Goal: Find specific page/section: Find specific page/section

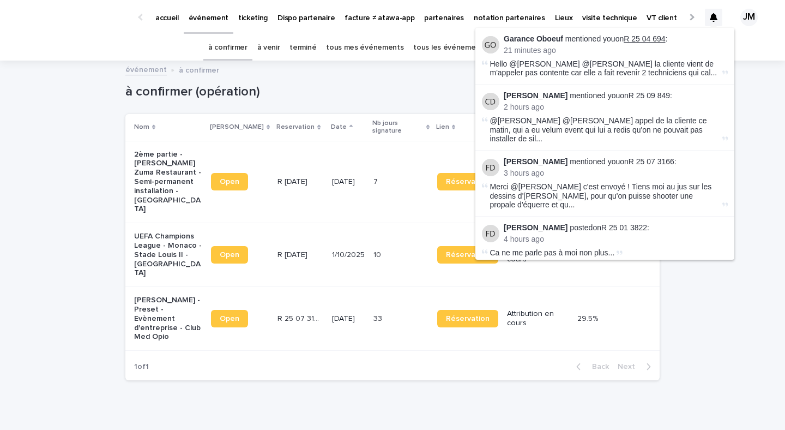
click at [653, 37] on link "R 25 04 694" at bounding box center [644, 38] width 41 height 9
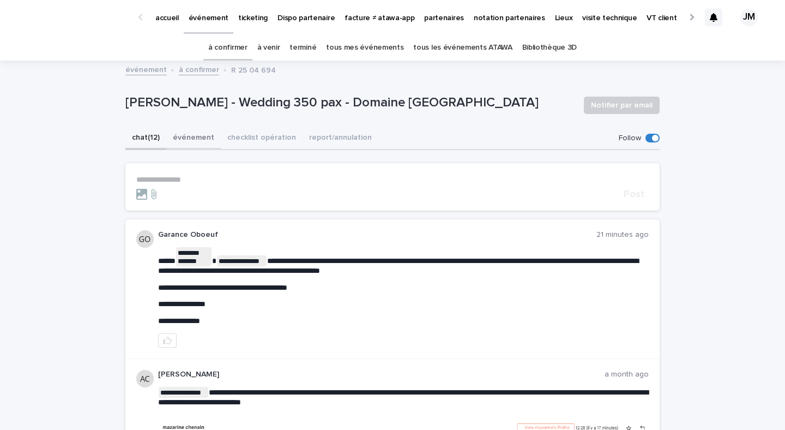
click at [238, 140] on button "checklist opération" at bounding box center [262, 138] width 82 height 23
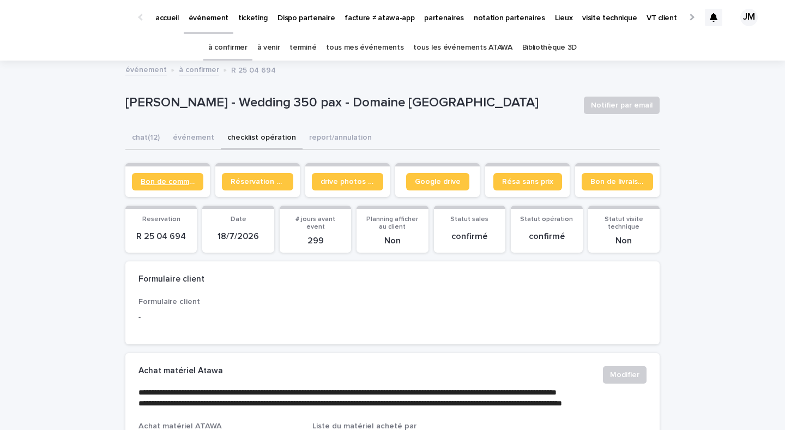
click at [154, 184] on span "Bon de commande" at bounding box center [168, 182] width 54 height 8
click at [147, 142] on button "chat (12)" at bounding box center [145, 138] width 41 height 23
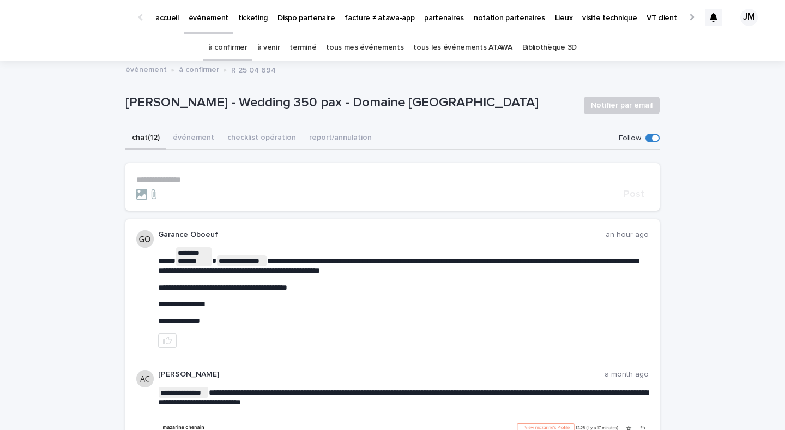
click at [245, 45] on link "à confirmer" at bounding box center [227, 48] width 39 height 26
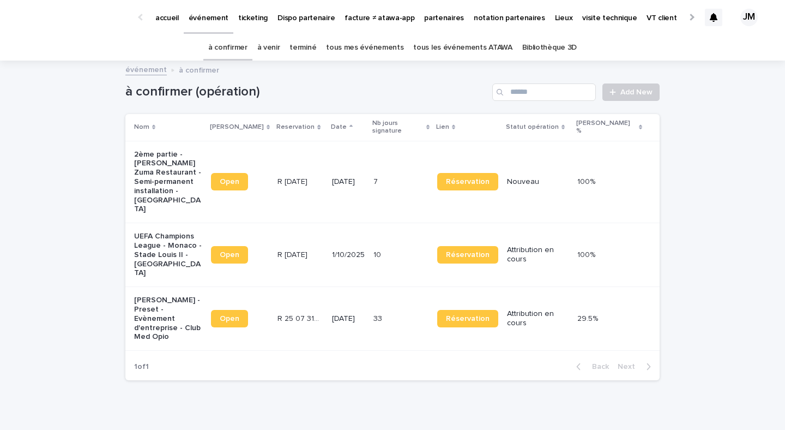
click at [424, 17] on p "partenaires" at bounding box center [444, 11] width 40 height 23
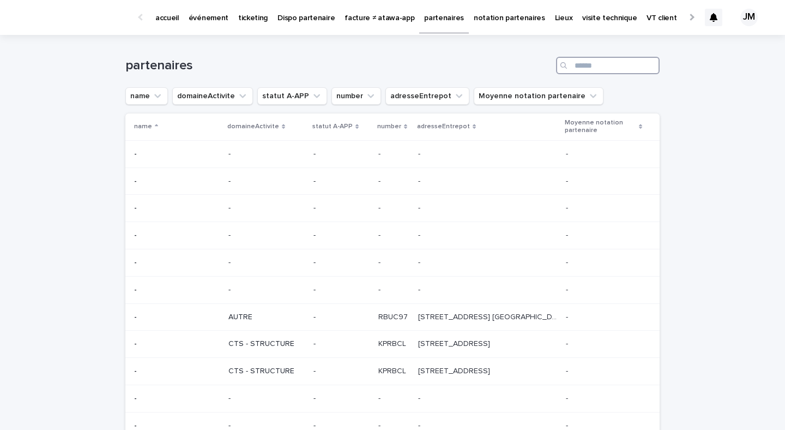
click at [586, 71] on input "Search" at bounding box center [608, 65] width 104 height 17
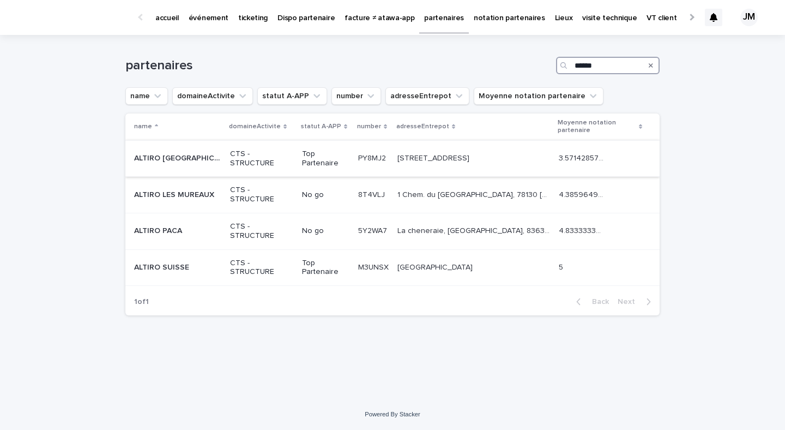
type input "******"
click at [457, 160] on p "Klinkaardstraat 164, 2950 Kapellen, Belgique" at bounding box center [435, 157] width 74 height 11
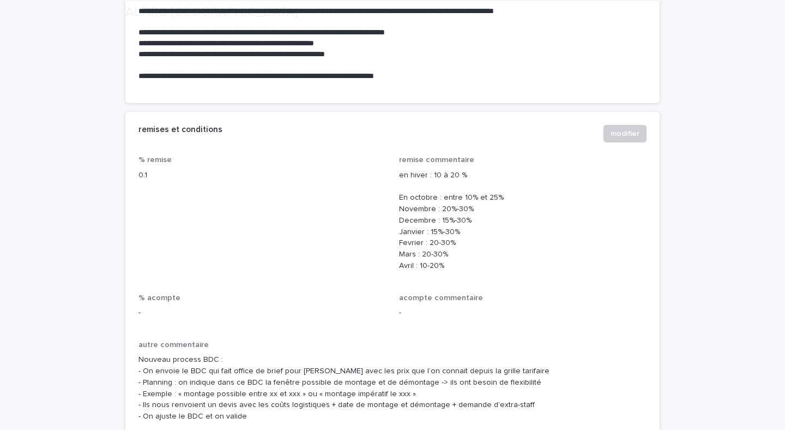
scroll to position [1043, 0]
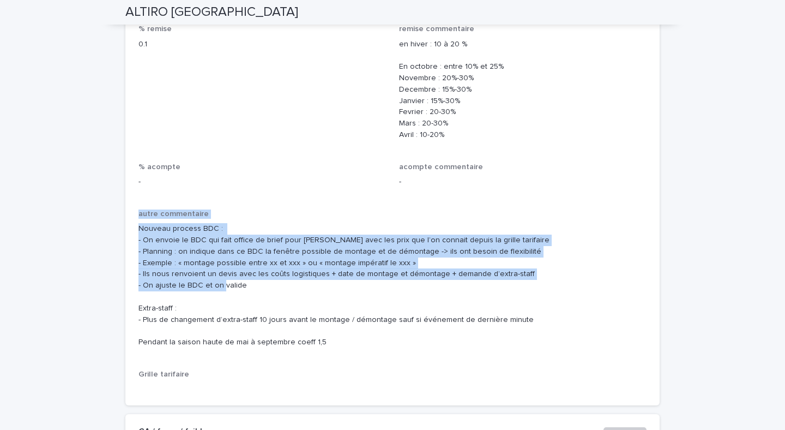
drag, startPoint x: 301, startPoint y: 297, endPoint x: 81, endPoint y: 203, distance: 238.8
click at [282, 292] on p "Nouveau process BDC : - On envoie le BDC qui fait office de brief pour Altiro a…" at bounding box center [393, 285] width 508 height 125
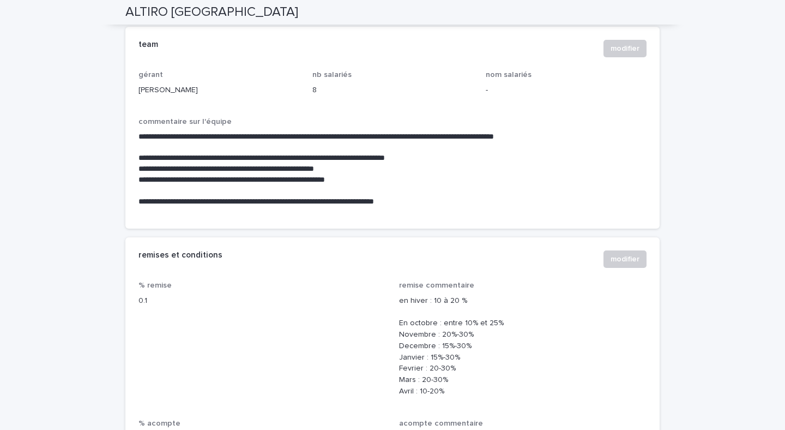
scroll to position [615, 0]
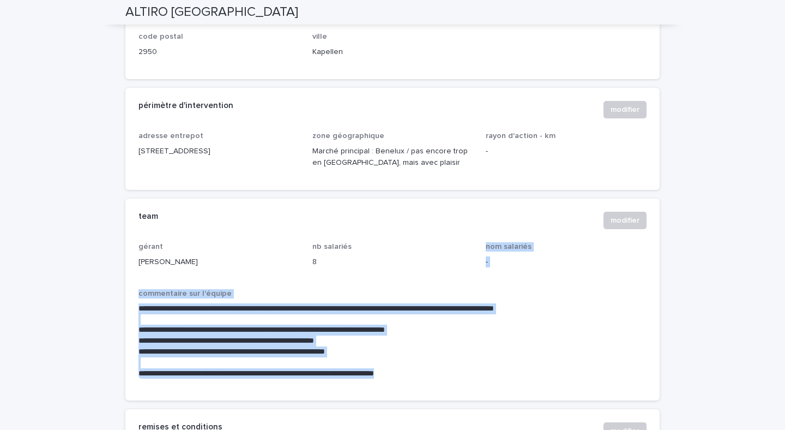
drag, startPoint x: 448, startPoint y: 375, endPoint x: 353, endPoint y: 274, distance: 138.5
click at [353, 274] on div "**********" at bounding box center [393, 314] width 508 height 145
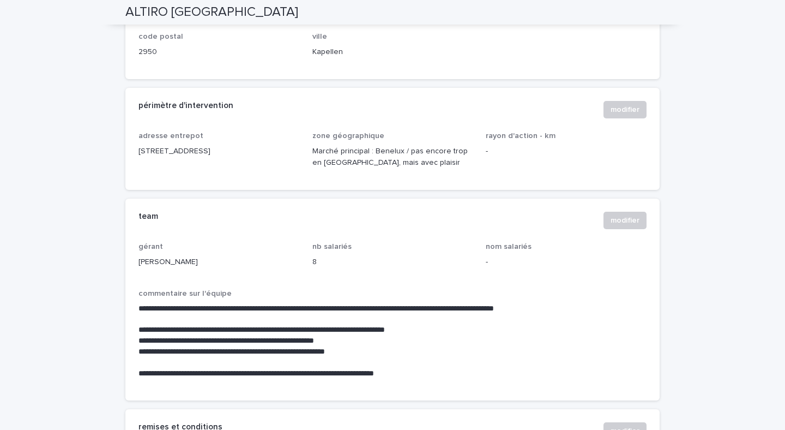
click at [530, 51] on div "tel +32 468 21 16 46 email victoria@altirotenten.be adresse Klinkaardstraat 164…" at bounding box center [393, 25] width 508 height 81
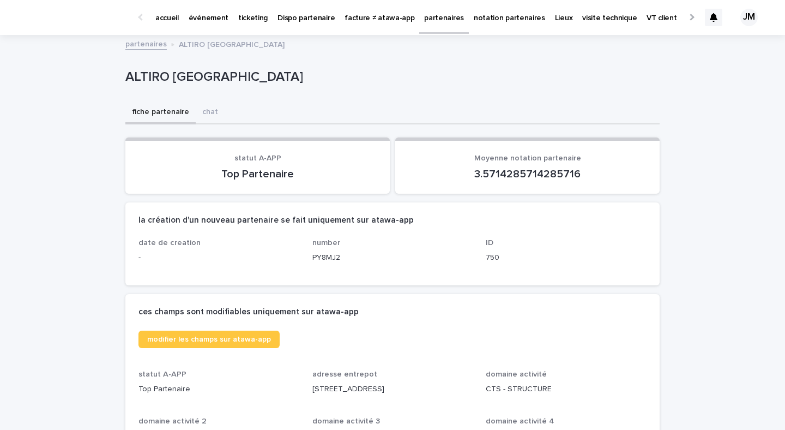
click at [437, 20] on p "partenaires" at bounding box center [444, 11] width 40 height 23
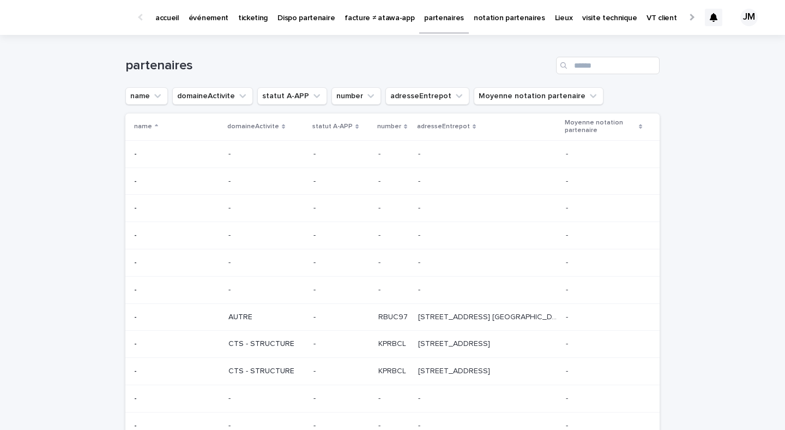
click at [431, 20] on p "partenaires" at bounding box center [444, 11] width 40 height 23
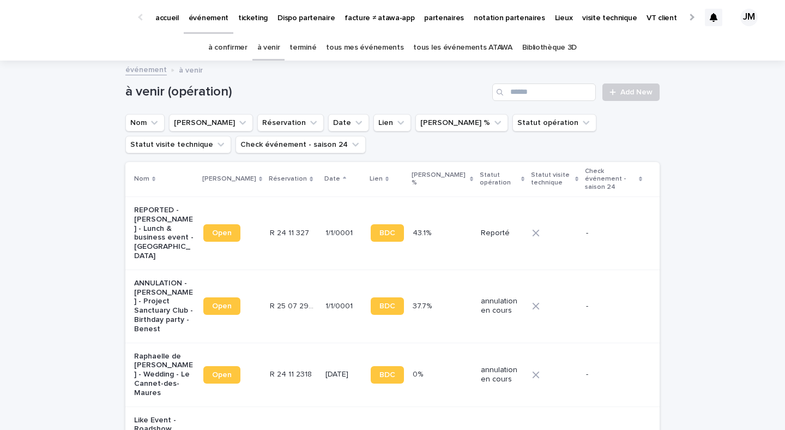
click at [437, 20] on p "partenaires" at bounding box center [444, 11] width 40 height 23
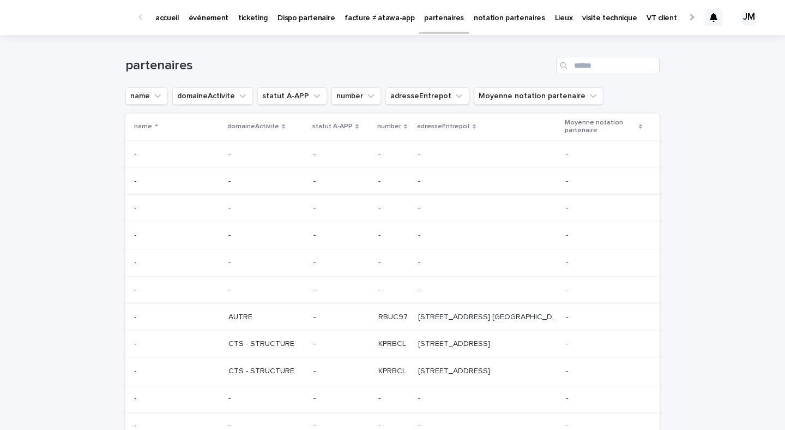
click at [569, 58] on div "Search" at bounding box center [564, 65] width 17 height 17
click at [575, 65] on input "Search" at bounding box center [608, 65] width 104 height 17
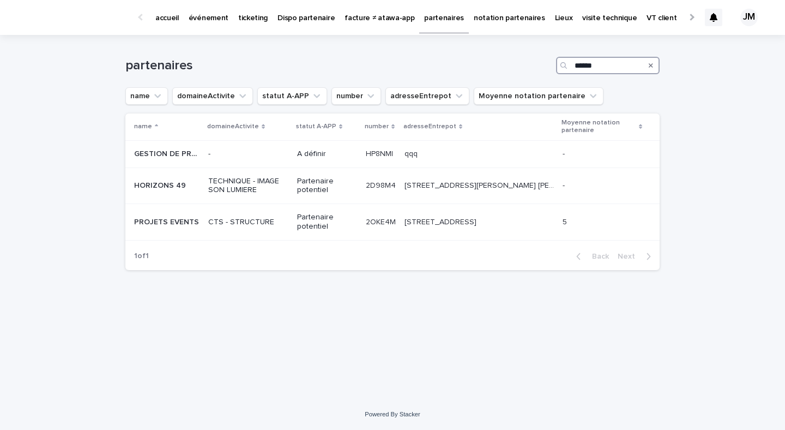
type input "******"
